Goal: Communication & Community: Answer question/provide support

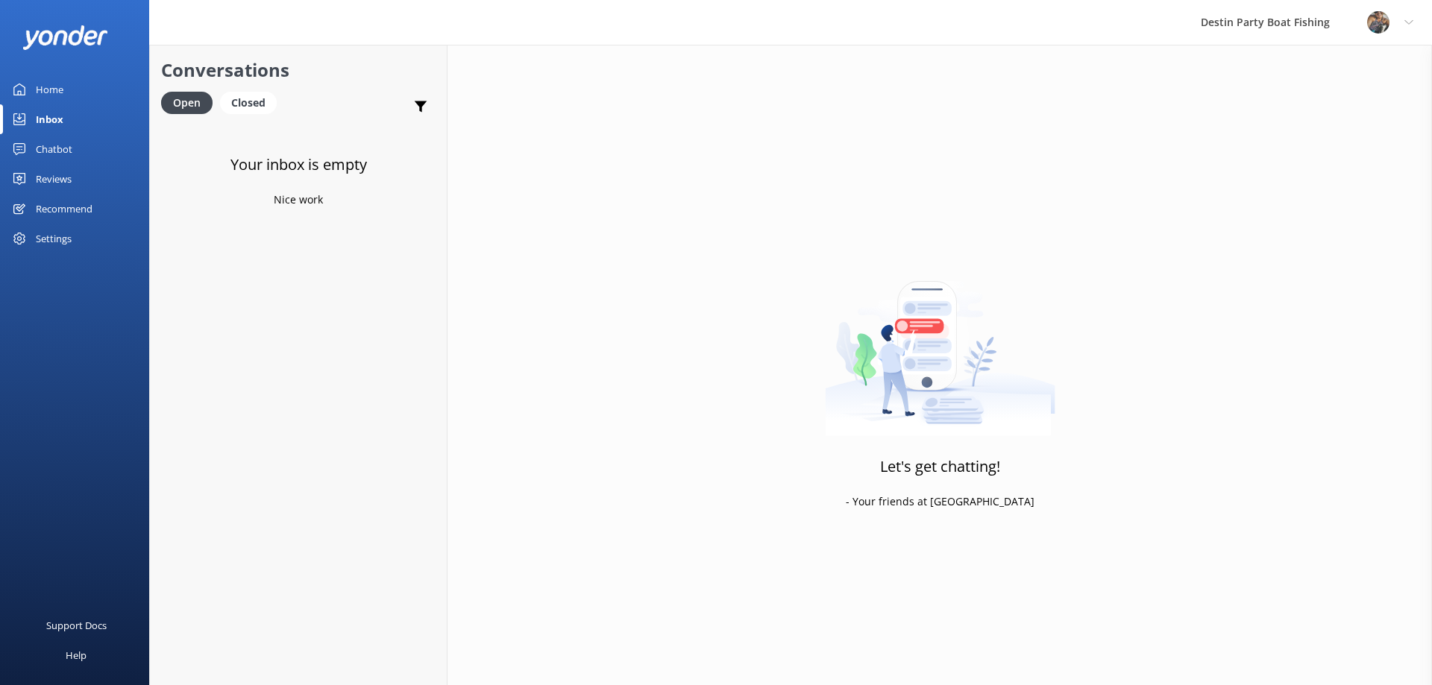
click at [52, 183] on div "Reviews" at bounding box center [54, 179] width 36 height 30
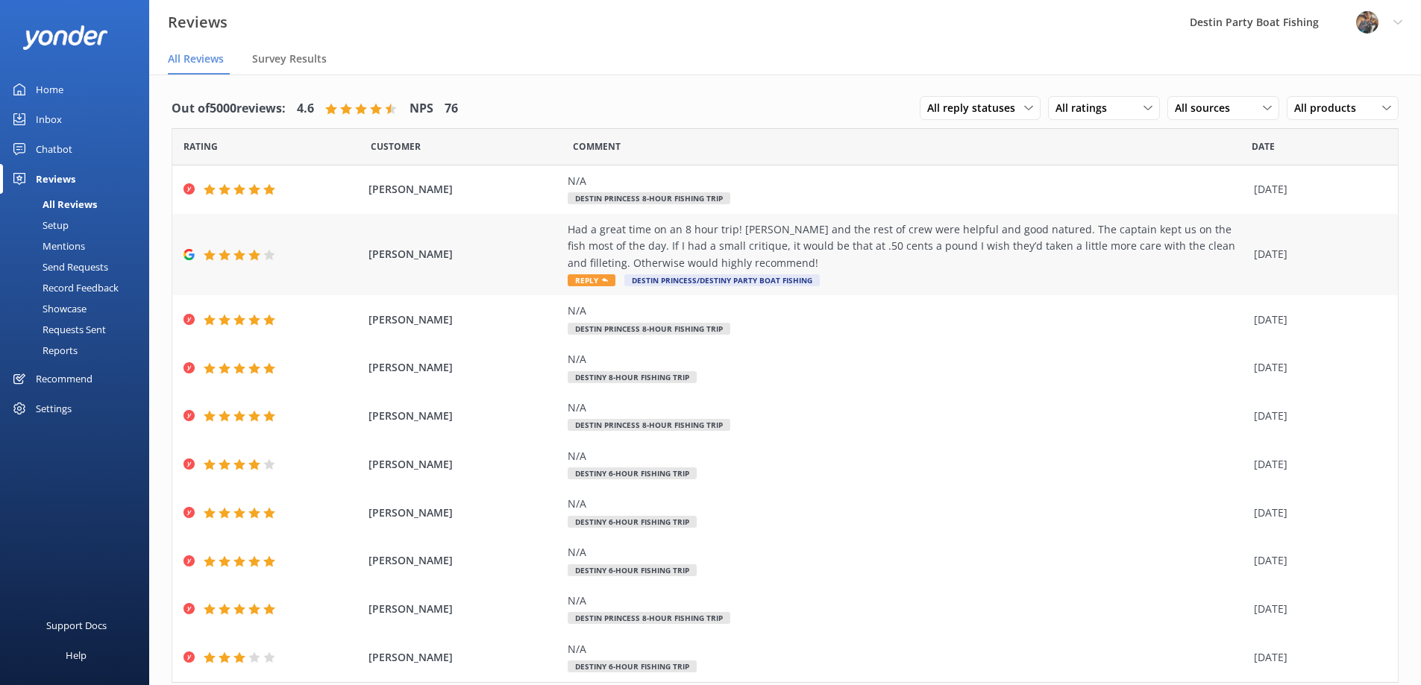
click at [587, 278] on span "Reply" at bounding box center [592, 280] width 48 height 12
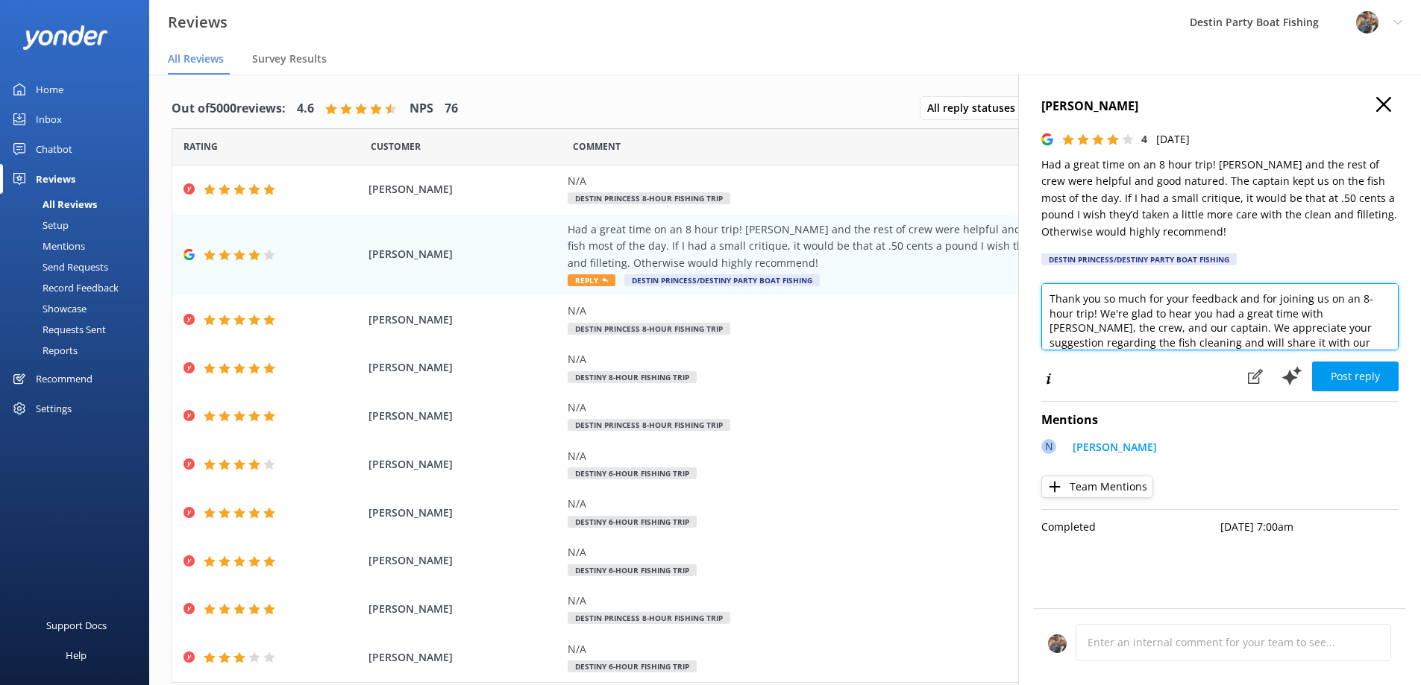
click at [1049, 301] on textarea "Thank you so much for your feedback and for joining us on an 8-hour trip! We're…" at bounding box center [1219, 316] width 357 height 67
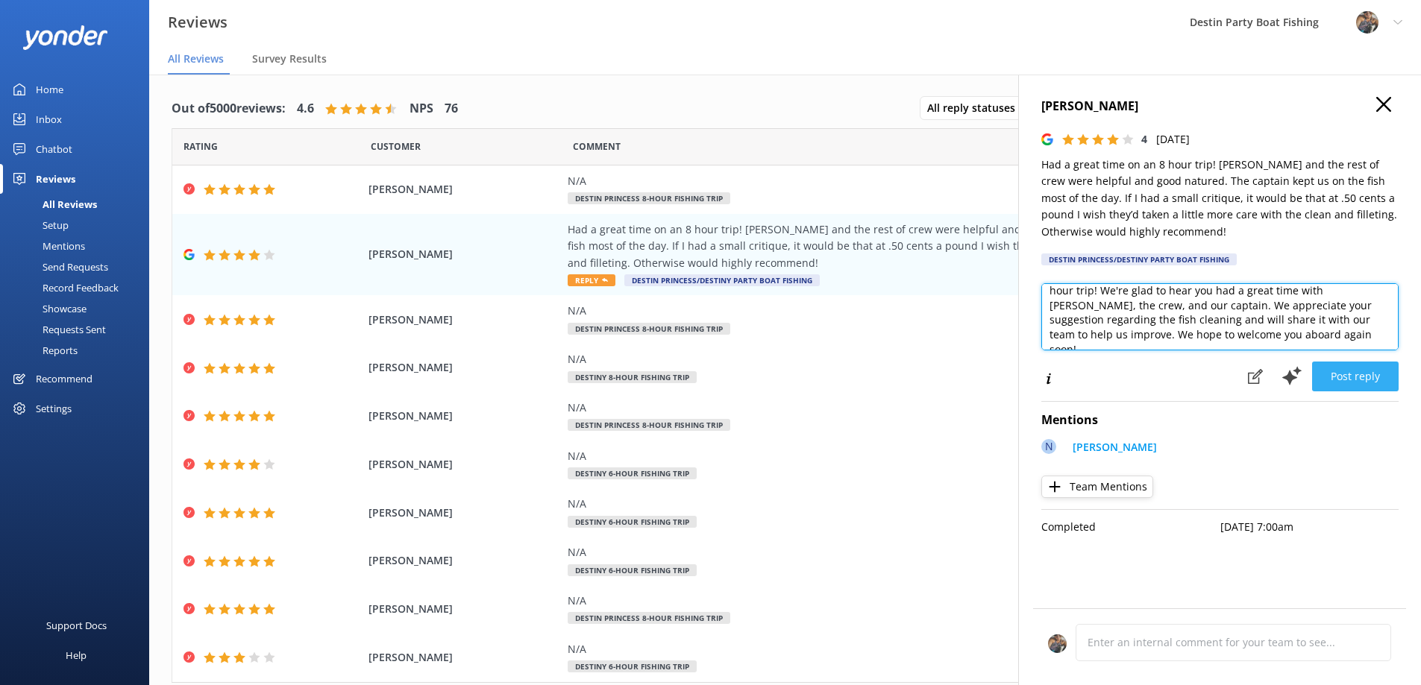
type textarea "[PERSON_NAME], Thank you so much for your feedback and for joining us on an 8-h…"
click at [1345, 373] on button "Post reply" at bounding box center [1355, 377] width 87 height 30
